Goal: Consume media (video, audio)

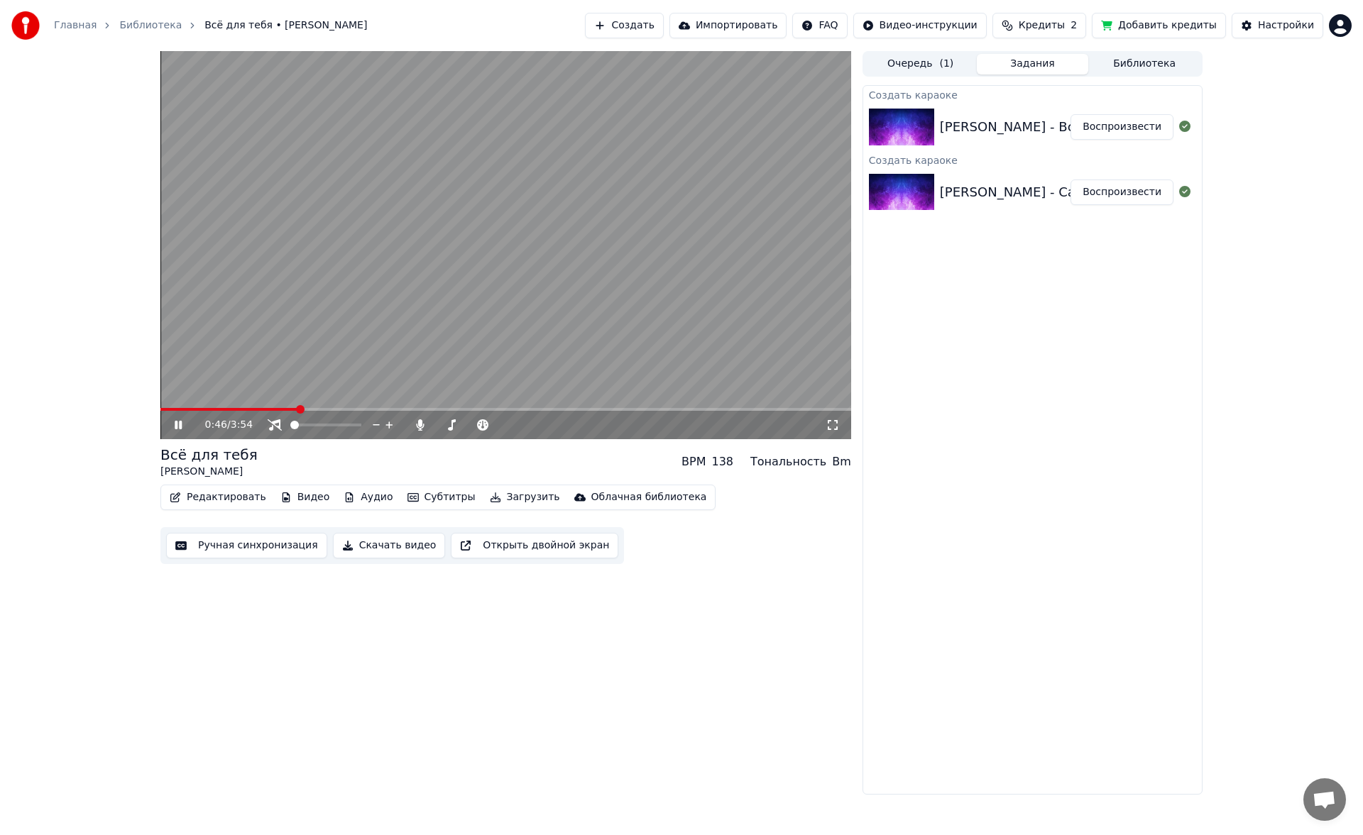
click at [409, 409] on span at bounding box center [505, 409] width 690 height 3
click at [507, 427] on span at bounding box center [487, 425] width 41 height 3
click at [502, 427] on div at bounding box center [515, 425] width 114 height 14
click at [502, 424] on span at bounding box center [484, 425] width 35 height 3
click at [329, 429] on span at bounding box center [328, 425] width 9 height 9
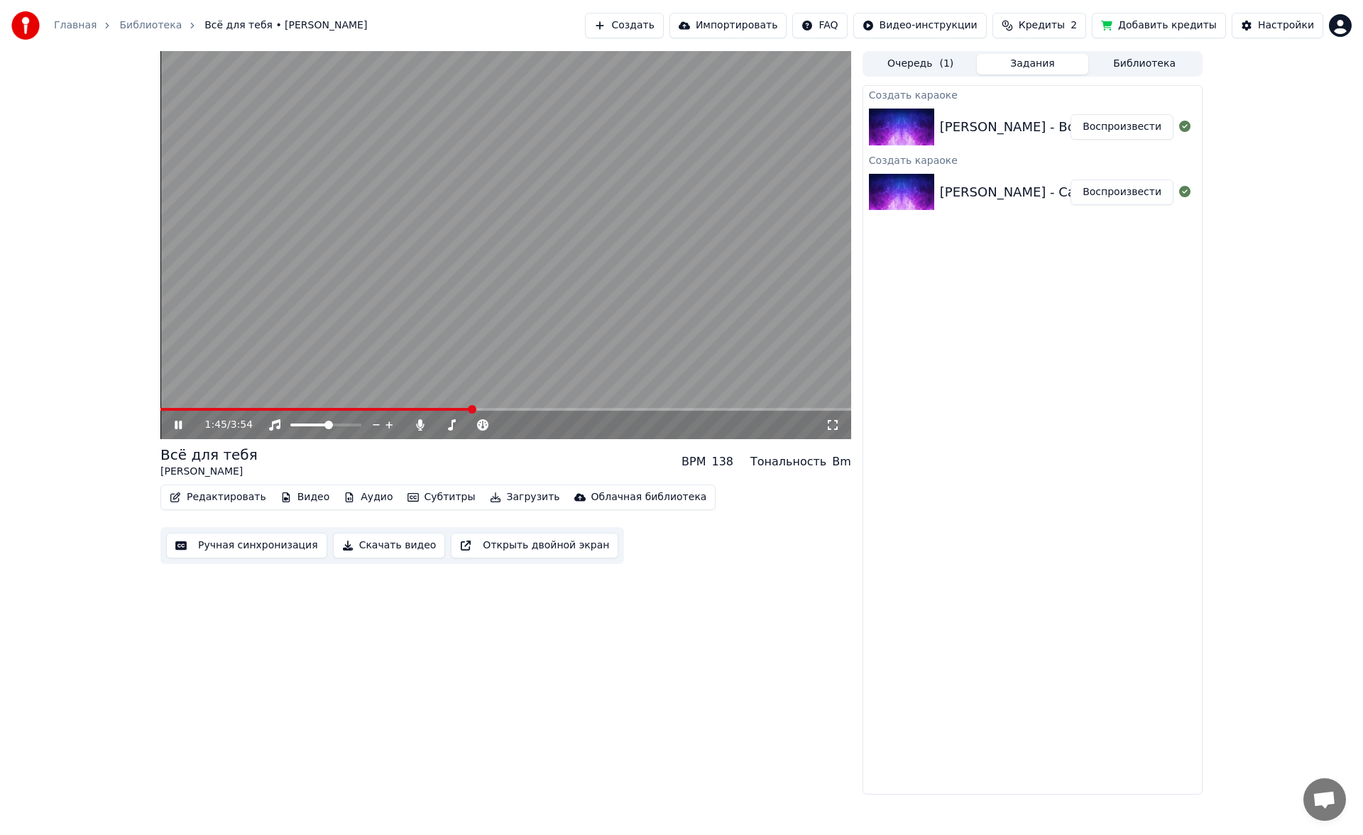
click at [513, 412] on div "1:45 / 3:54" at bounding box center [505, 425] width 690 height 28
click at [514, 407] on video at bounding box center [505, 245] width 690 height 388
click at [515, 409] on span at bounding box center [505, 409] width 690 height 3
click at [179, 423] on icon at bounding box center [178, 425] width 9 height 10
click at [182, 420] on icon at bounding box center [188, 424] width 33 height 11
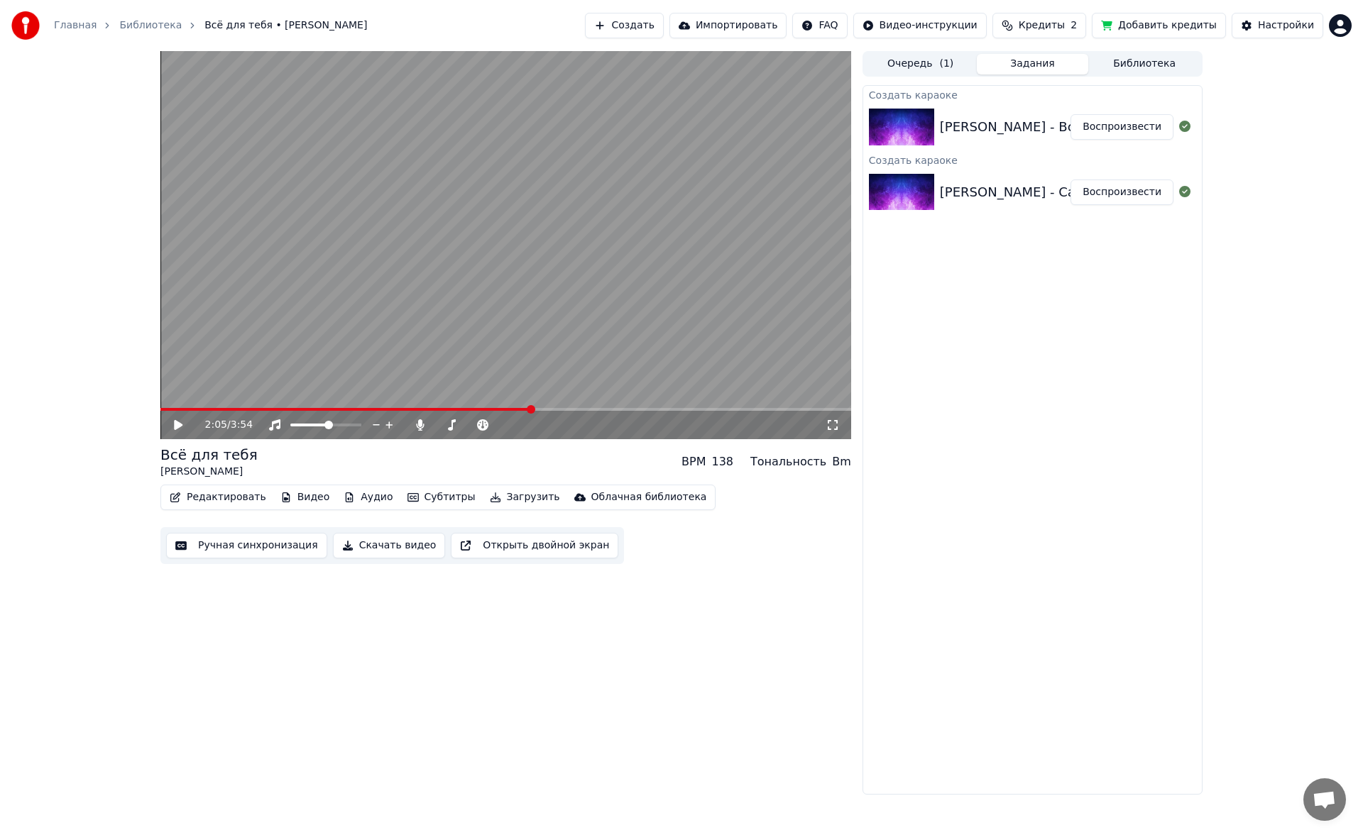
click at [1151, 32] on button "Добавить кредиты" at bounding box center [1158, 26] width 134 height 26
click at [1181, 47] on div "Главная Библиотека Всё для тебя • [PERSON_NAME] Создать Импортировать FAQ Видео…" at bounding box center [681, 25] width 1363 height 51
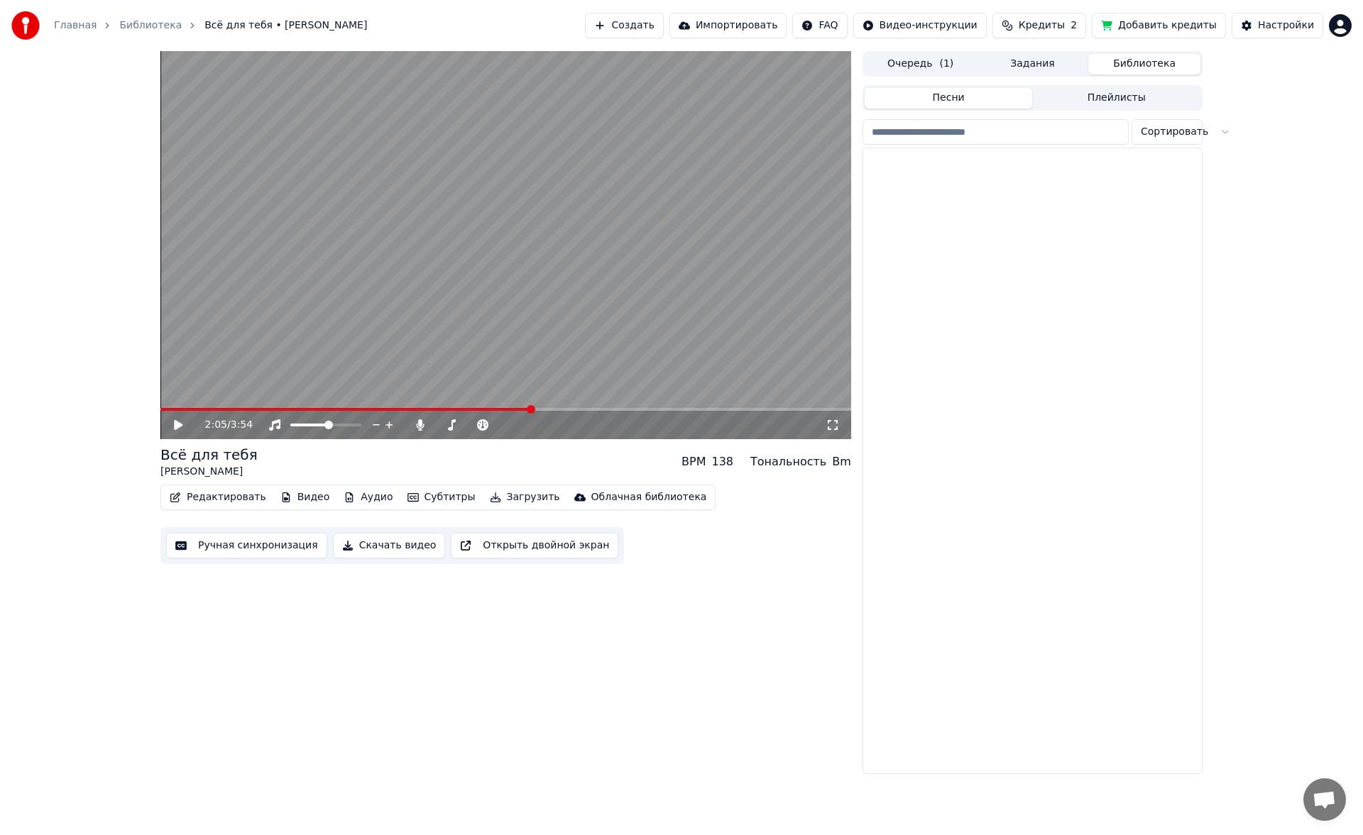
click at [1166, 62] on button "Библиотека" at bounding box center [1144, 64] width 112 height 21
